Goal: Understand process/instructions: Learn how to perform a task or action

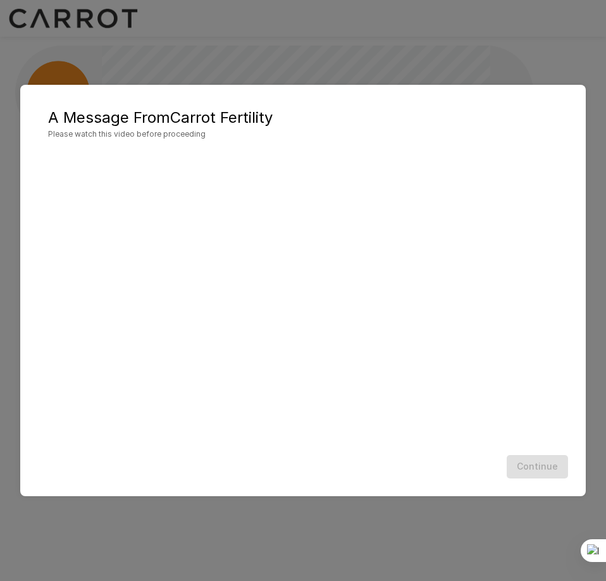
drag, startPoint x: 307, startPoint y: 92, endPoint x: 272, endPoint y: 114, distance: 40.9
click at [306, 98] on div "A Message From Carrot Fertility Please watch this video before proceeding Conti…" at bounding box center [303, 290] width 566 height 411
drag, startPoint x: 244, startPoint y: 123, endPoint x: 125, endPoint y: 135, distance: 119.5
click at [120, 128] on div "A Message From Carrot Fertility Please watch this video before proceeding" at bounding box center [303, 124] width 510 height 33
click at [221, 180] on div at bounding box center [303, 294] width 510 height 287
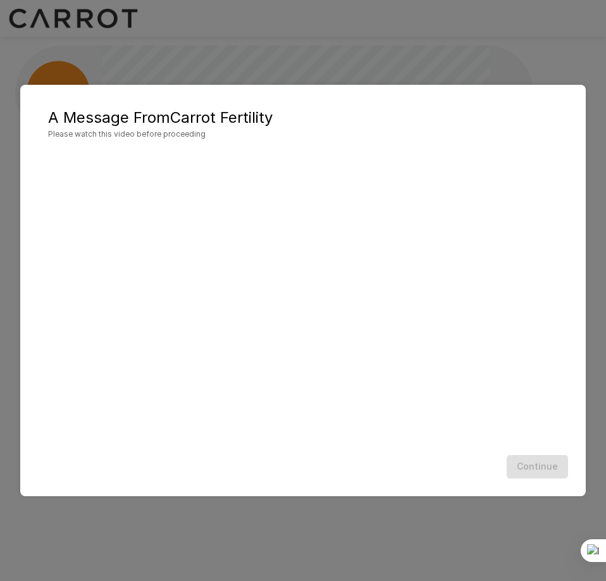
click at [235, 146] on h2 "A Message From Carrot Fertility Please watch this video before proceeding" at bounding box center [303, 123] width 540 height 53
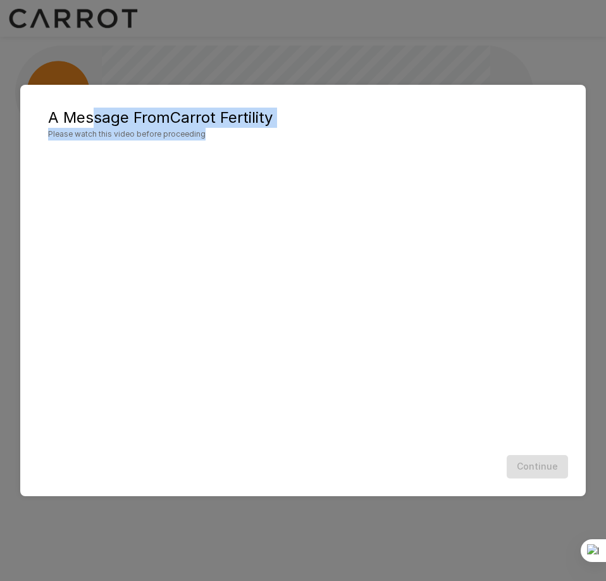
drag, startPoint x: 299, startPoint y: 128, endPoint x: 81, endPoint y: 126, distance: 217.7
click at [85, 120] on div "A Message From Carrot Fertility Please watch this video before proceeding" at bounding box center [303, 124] width 510 height 33
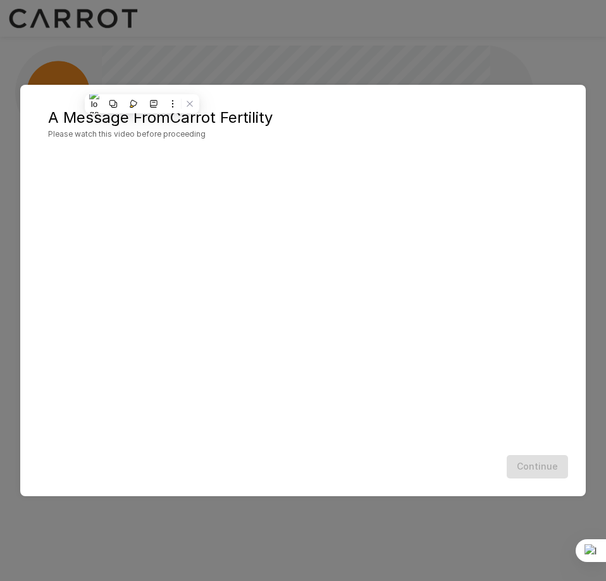
click at [140, 229] on div at bounding box center [303, 294] width 510 height 287
drag, startPoint x: 139, startPoint y: 155, endPoint x: 138, endPoint y: 165, distance: 10.1
click at [139, 156] on div at bounding box center [303, 294] width 510 height 287
drag, startPoint x: 180, startPoint y: 274, endPoint x: 317, endPoint y: 397, distance: 184.1
click at [307, 398] on div at bounding box center [303, 294] width 510 height 287
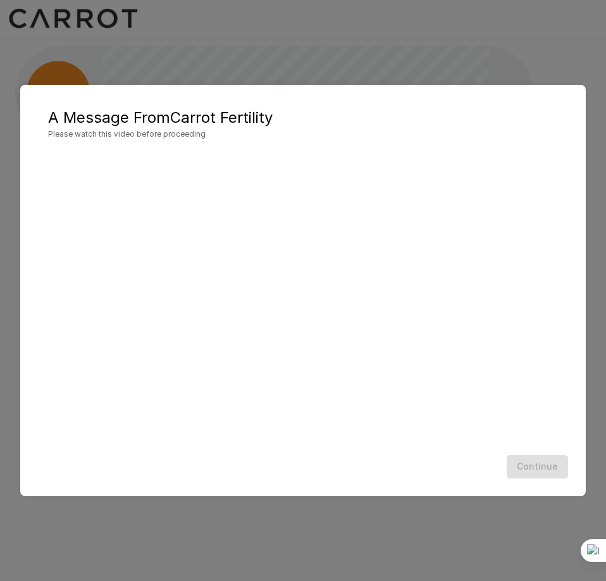
drag, startPoint x: 382, startPoint y: 397, endPoint x: 427, endPoint y: 410, distance: 46.9
click at [401, 404] on div at bounding box center [303, 294] width 510 height 287
click at [551, 470] on div "Continue" at bounding box center [303, 467] width 540 height 34
click at [550, 70] on div "A Message From Carrot Fertility Please watch this video before proceeding Conti…" at bounding box center [303, 290] width 606 height 581
